Goal: Information Seeking & Learning: Find specific fact

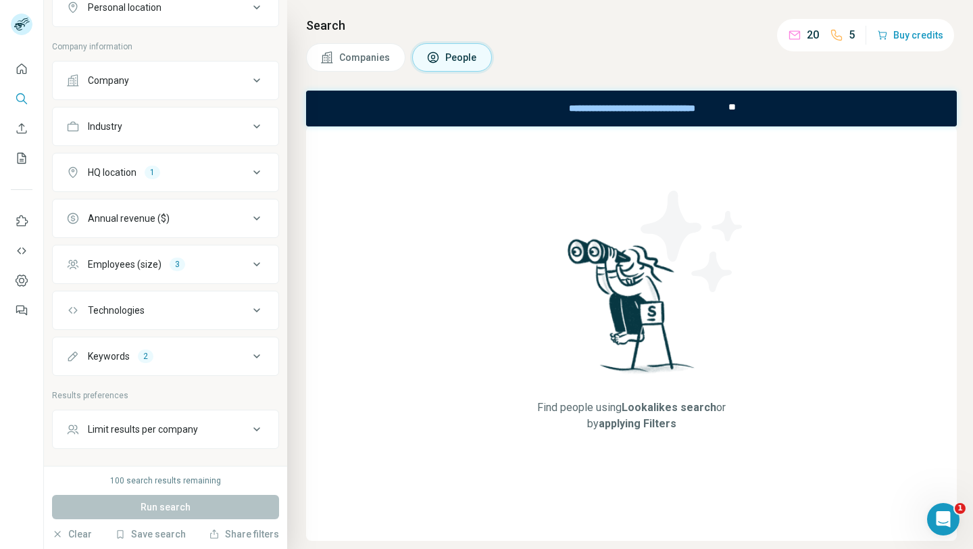
scroll to position [304, 0]
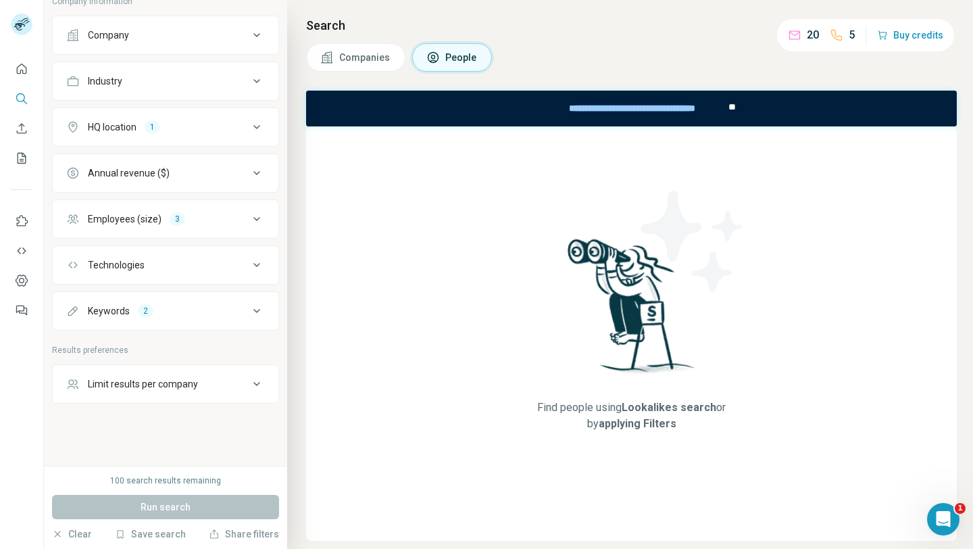
click at [164, 495] on div "Run search" at bounding box center [165, 507] width 227 height 24
click at [164, 501] on div "Run search" at bounding box center [165, 507] width 227 height 24
click at [166, 511] on div "Run search" at bounding box center [165, 507] width 227 height 24
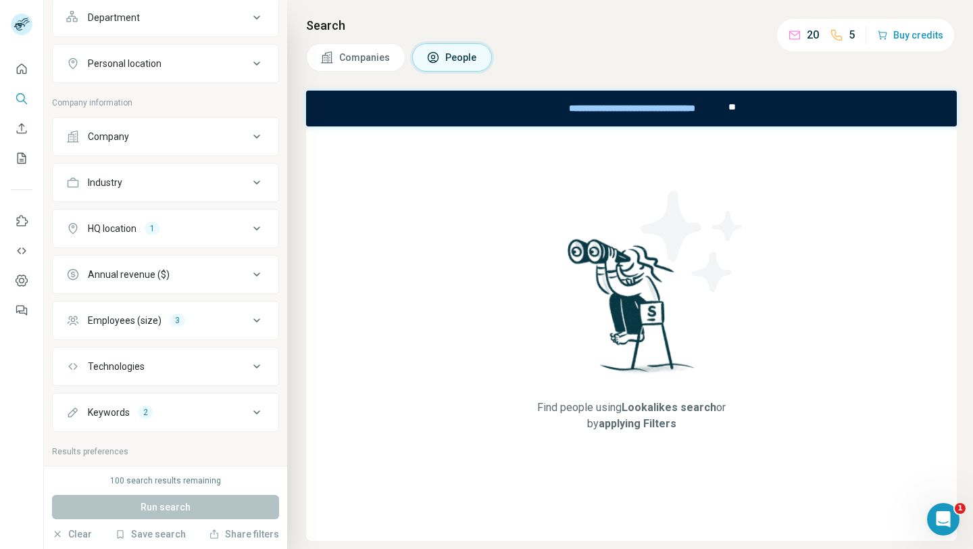
scroll to position [0, 0]
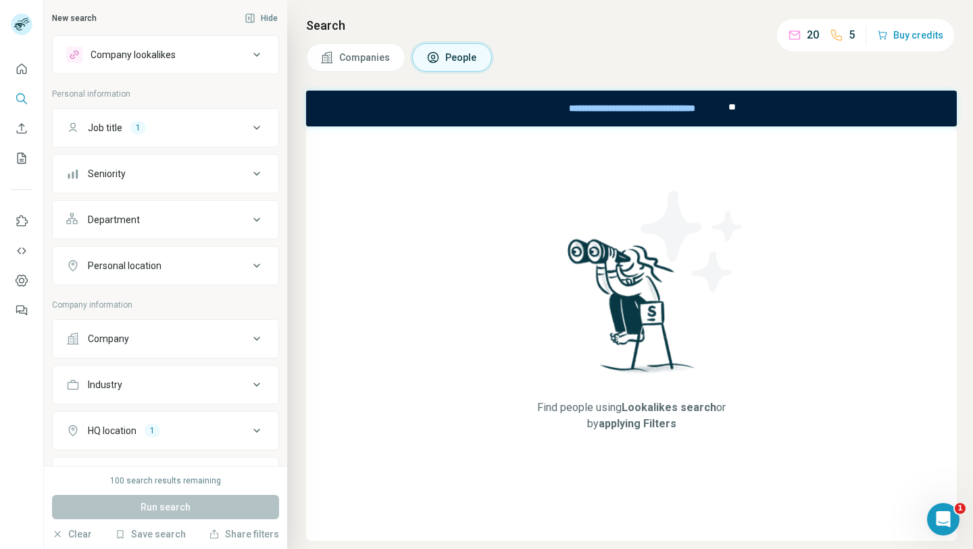
click at [174, 128] on div "Job title 1" at bounding box center [157, 128] width 183 height 14
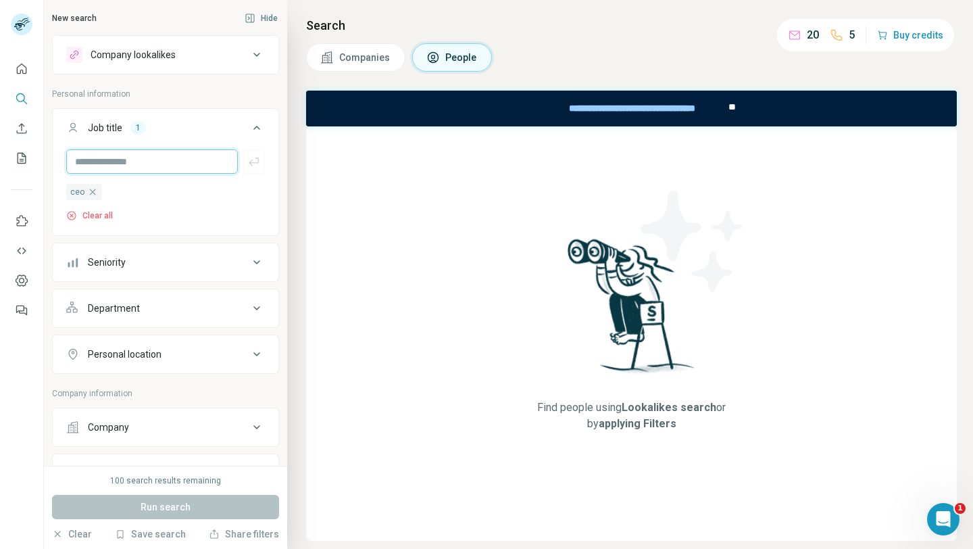
click at [132, 168] on input "text" at bounding box center [152, 161] width 172 height 24
click at [167, 507] on div "Run search" at bounding box center [165, 507] width 227 height 24
click at [157, 156] on input "text" at bounding box center [152, 161] width 172 height 24
type input "*********"
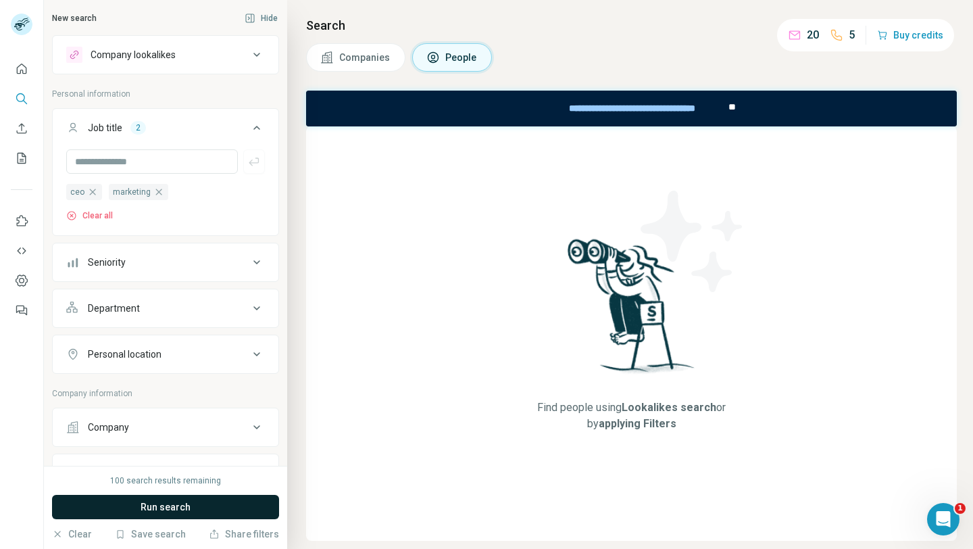
click at [146, 509] on span "Run search" at bounding box center [166, 507] width 50 height 14
